Goal: Task Accomplishment & Management: Manage account settings

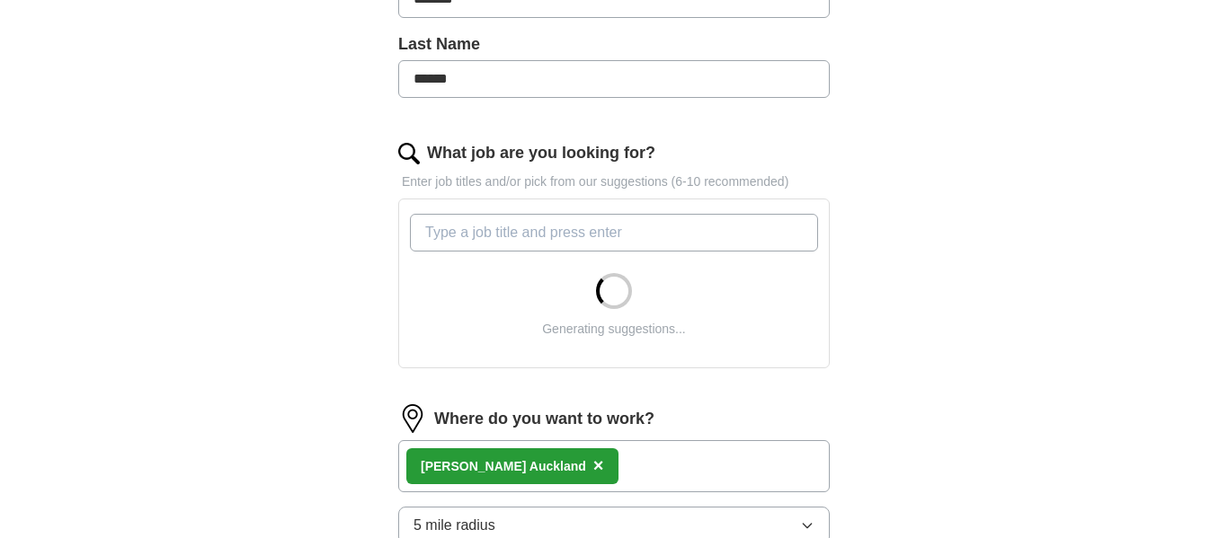
scroll to position [466, 0]
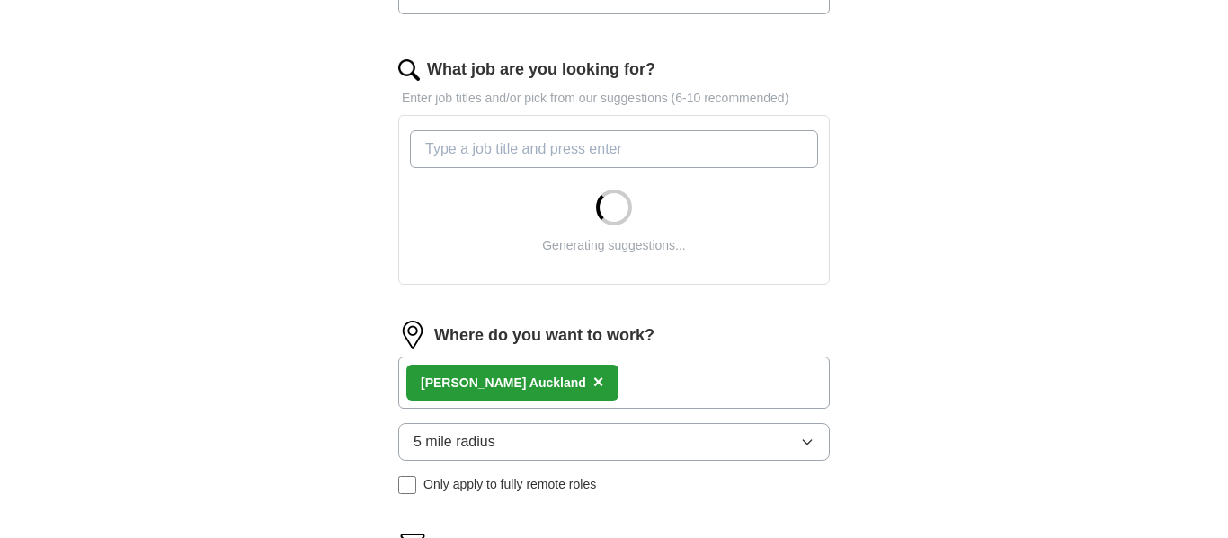
click at [561, 152] on input "What job are you looking for?" at bounding box center [614, 149] width 408 height 38
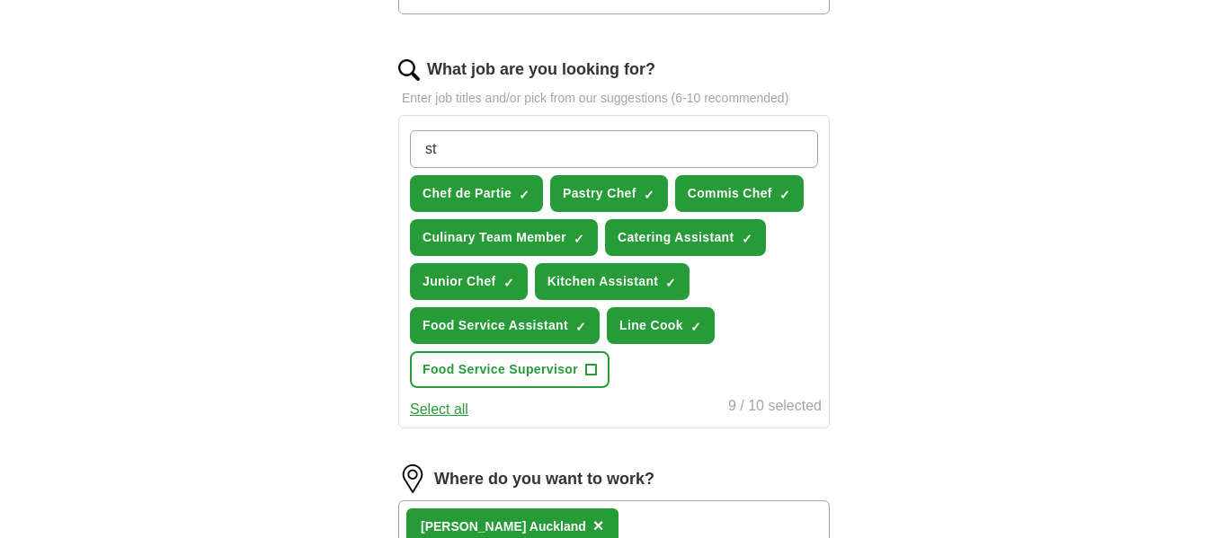
type input "s"
type input "customer"
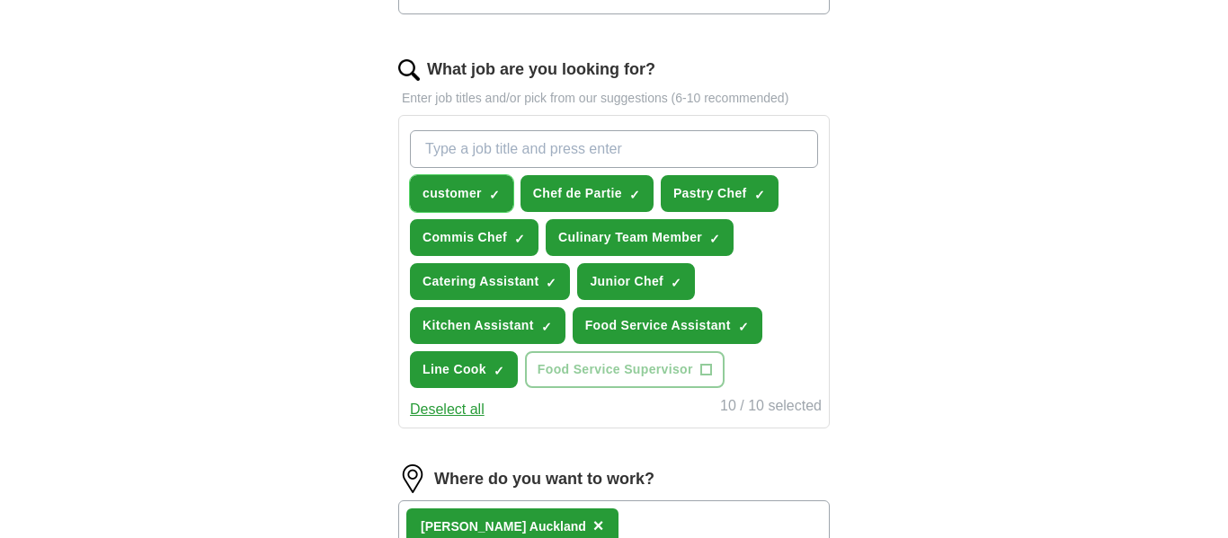
click at [0, 0] on span "×" at bounding box center [0, 0] width 0 height 0
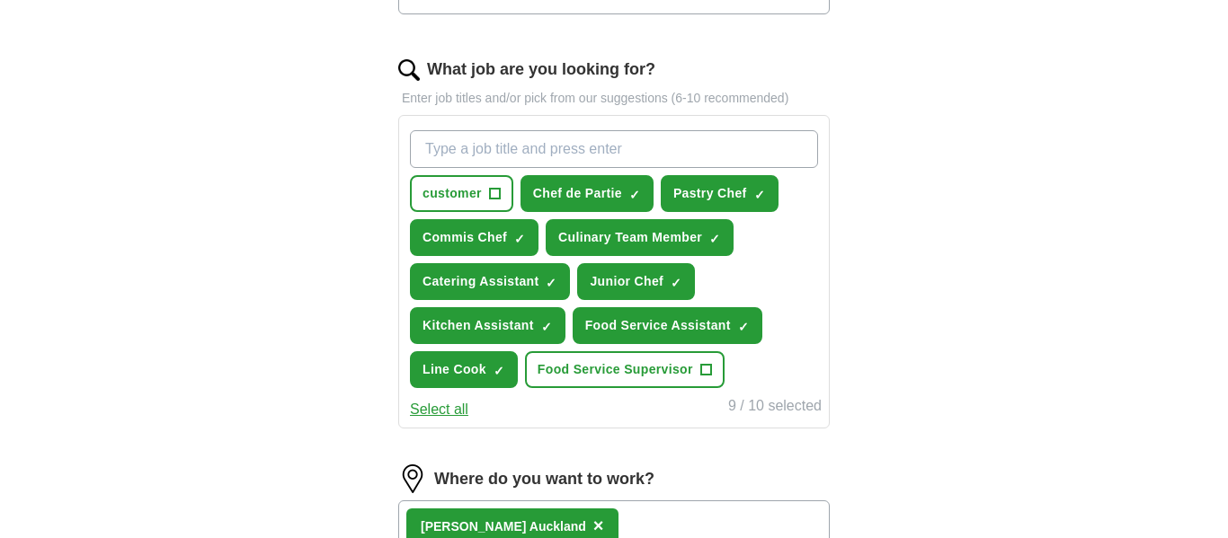
click at [301, 221] on div "ApplyIQ Let ApplyIQ do the hard work of searching and applying for jobs. Just t…" at bounding box center [614, 188] width 1151 height 1360
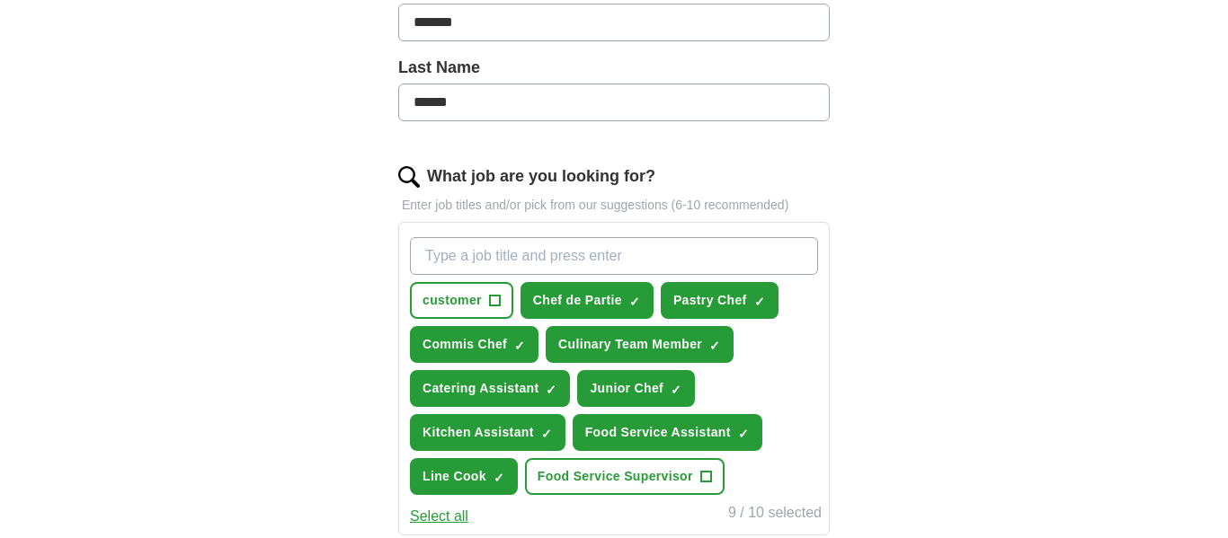
scroll to position [439, 0]
click at [1098, 369] on div "ApplyIQ Let ApplyIQ do the hard work of searching and applying for jobs. Just t…" at bounding box center [614, 296] width 1151 height 1360
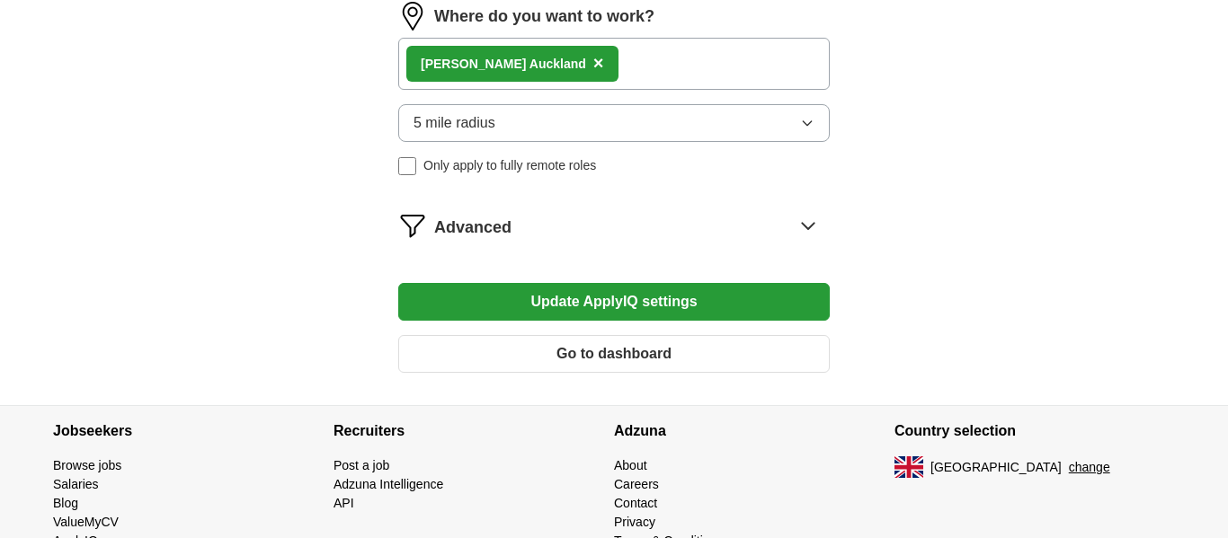
scroll to position [1014, 0]
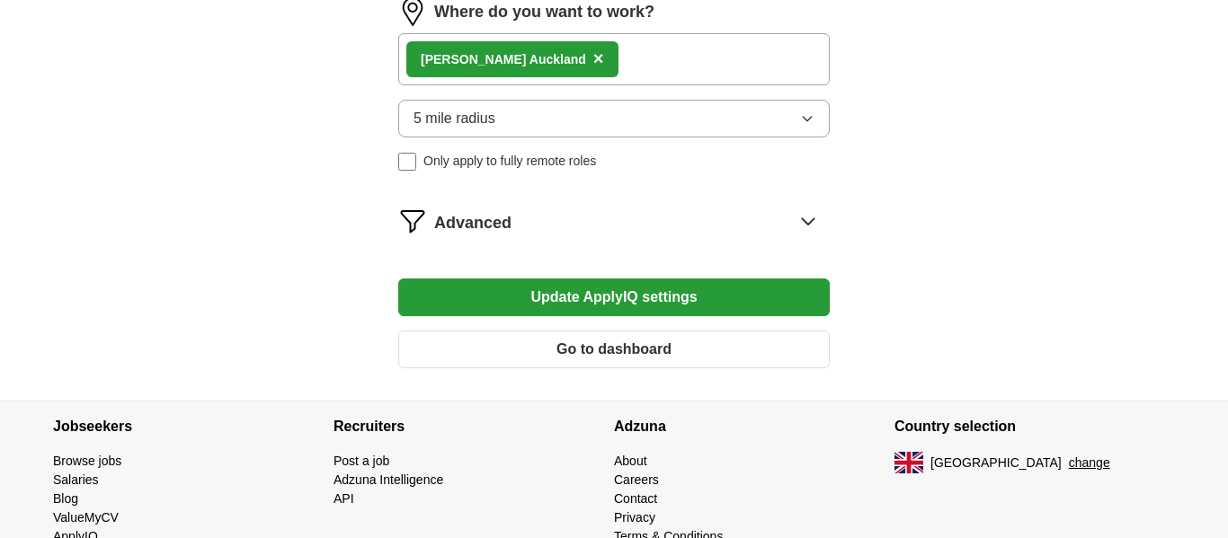
click at [696, 291] on button "Update ApplyIQ settings" at bounding box center [613, 298] width 431 height 38
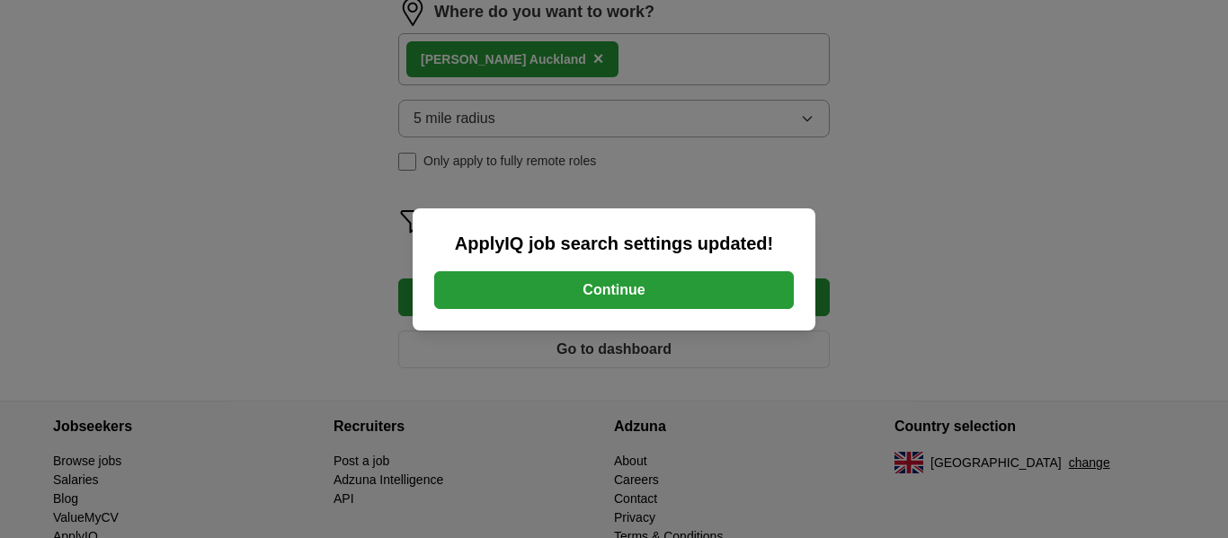
click at [696, 293] on button "Continue" at bounding box center [614, 290] width 360 height 38
